Goal: Use online tool/utility: Utilize a website feature to perform a specific function

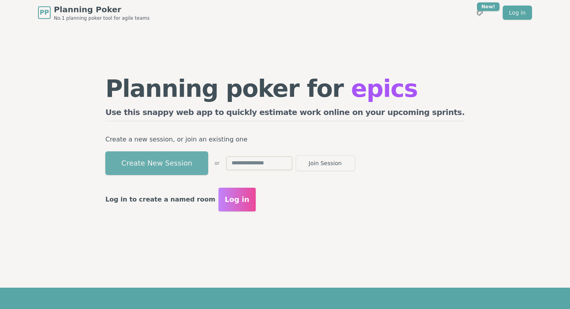
click at [208, 170] on button "Create New Session" at bounding box center [156, 163] width 103 height 24
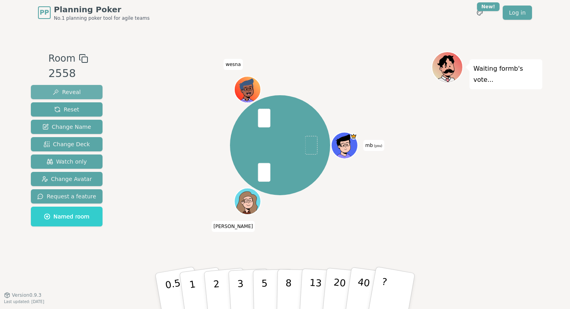
click at [73, 89] on span "Reveal" at bounding box center [67, 92] width 28 height 8
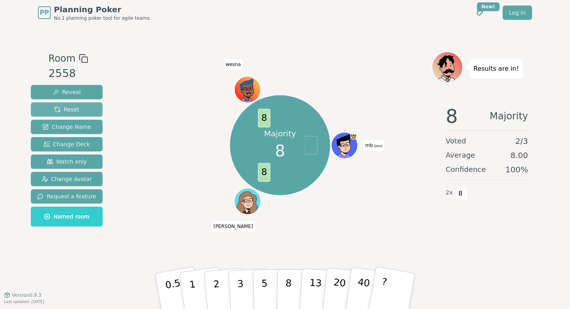
click at [64, 110] on span "Reset" at bounding box center [66, 110] width 25 height 8
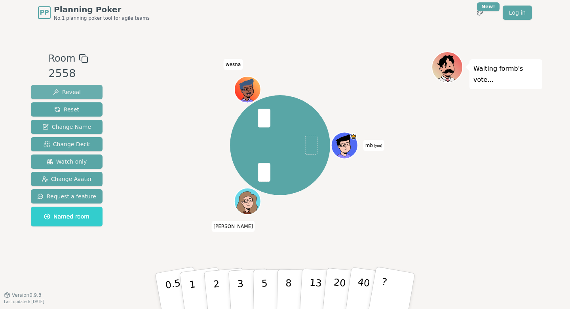
click at [66, 95] on span "Reveal" at bounding box center [67, 92] width 28 height 8
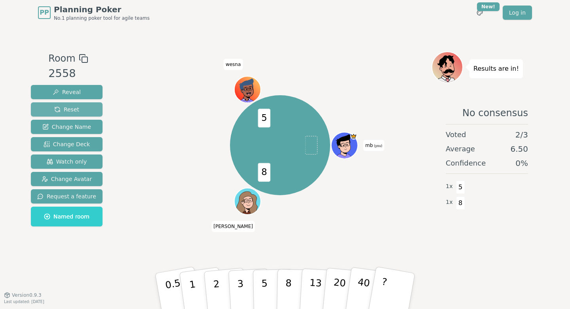
click at [59, 109] on span "Reset" at bounding box center [66, 110] width 25 height 8
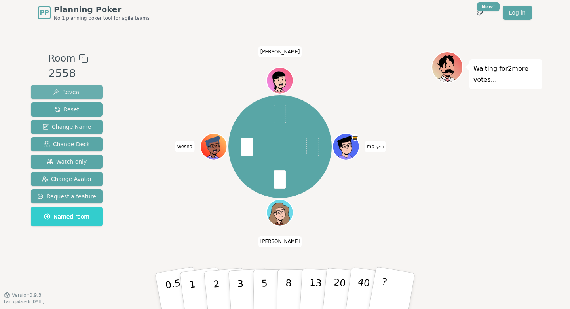
click at [73, 96] on button "Reveal" at bounding box center [67, 92] width 72 height 14
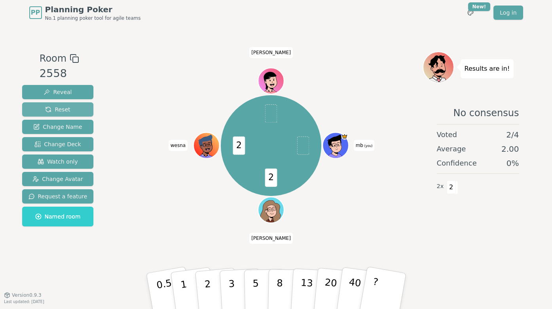
click at [61, 107] on span "Reset" at bounding box center [57, 110] width 25 height 8
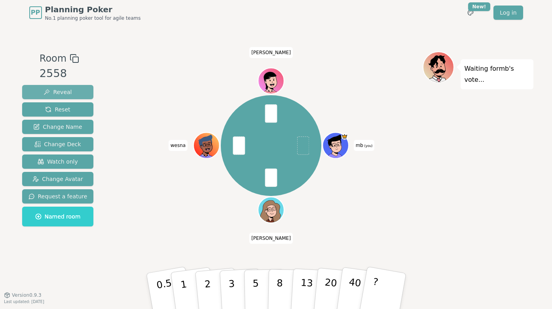
click at [74, 88] on button "Reveal" at bounding box center [58, 92] width 72 height 14
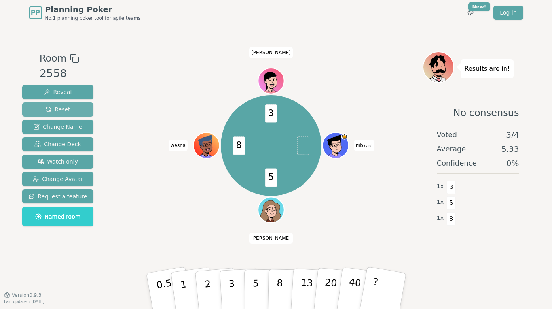
click at [75, 104] on button "Reset" at bounding box center [58, 109] width 72 height 14
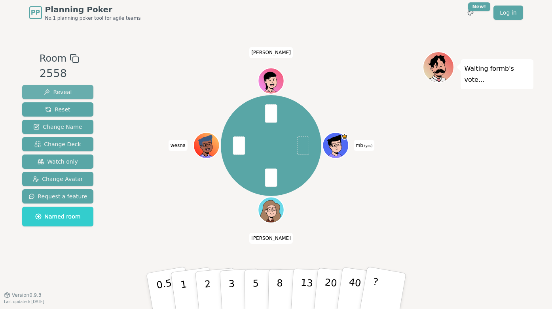
click at [65, 90] on span "Reveal" at bounding box center [58, 92] width 28 height 8
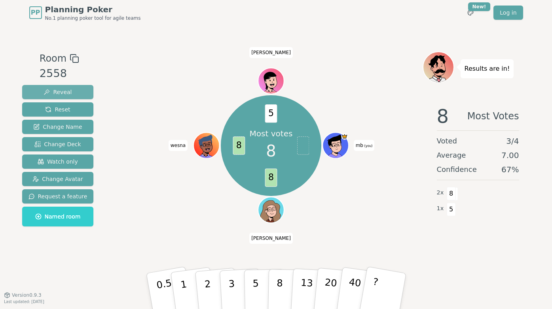
click at [66, 87] on button "Reveal" at bounding box center [58, 92] width 72 height 14
click at [55, 111] on span "Reset" at bounding box center [57, 110] width 25 height 8
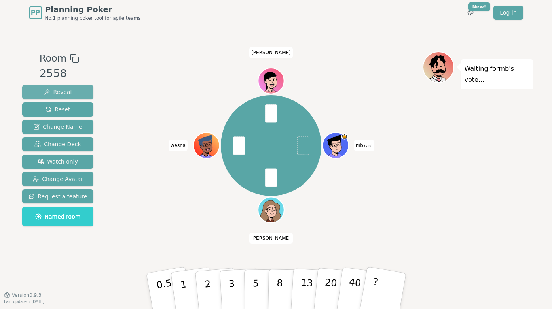
click at [78, 94] on button "Reveal" at bounding box center [58, 92] width 72 height 14
